Goal: Navigation & Orientation: Go to known website

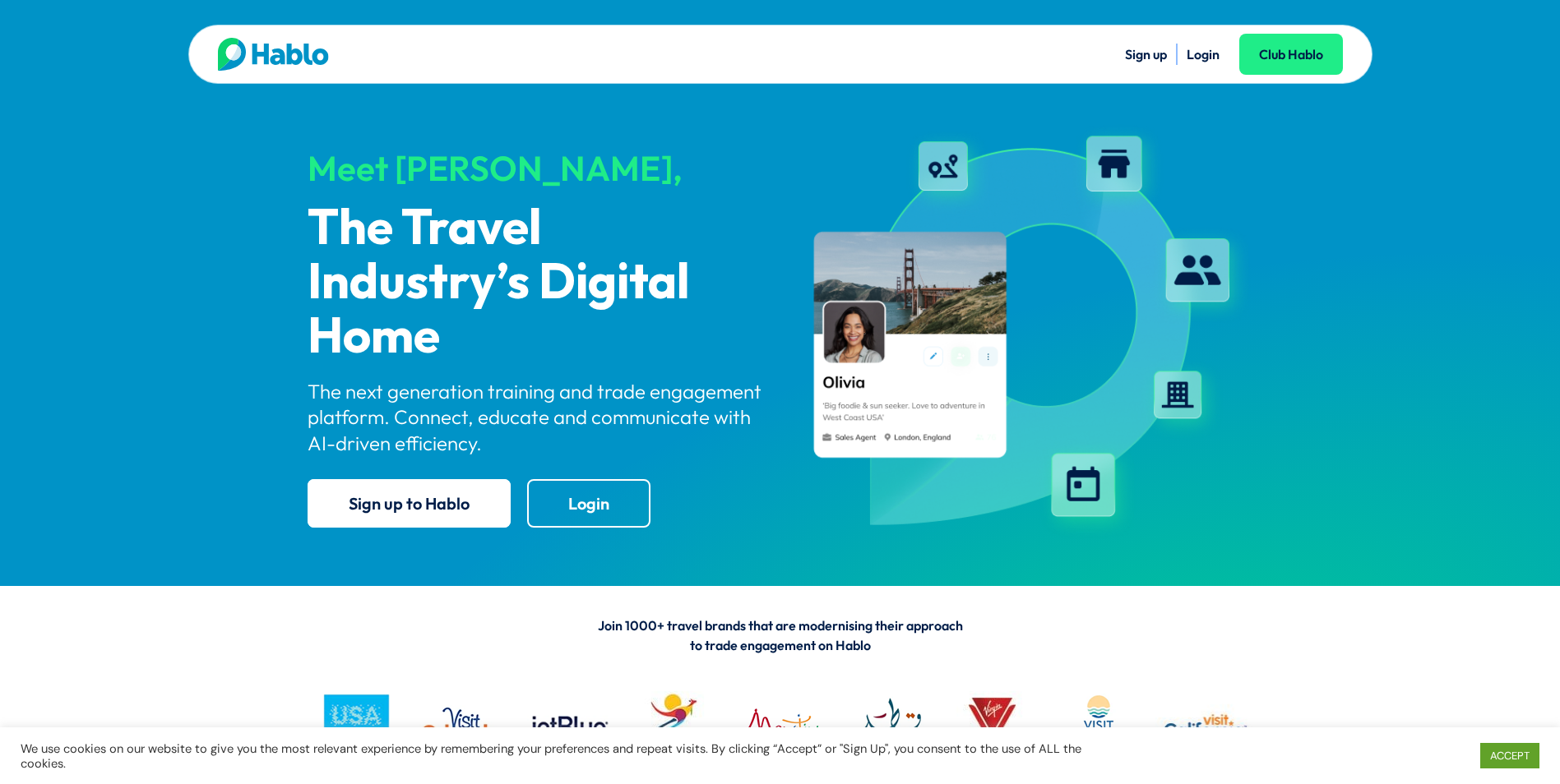
click at [1205, 56] on link "Login" at bounding box center [1203, 53] width 33 height 17
